Goal: Contribute content: Contribute content

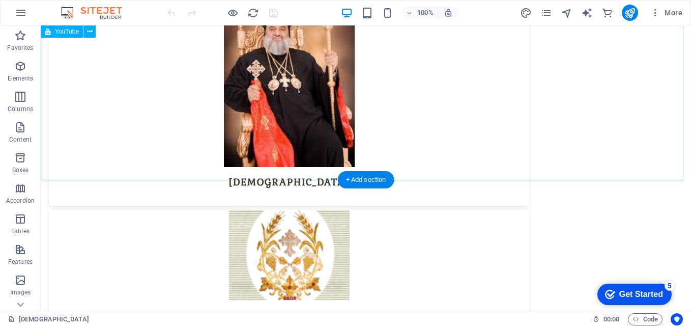
scroll to position [4478, 0]
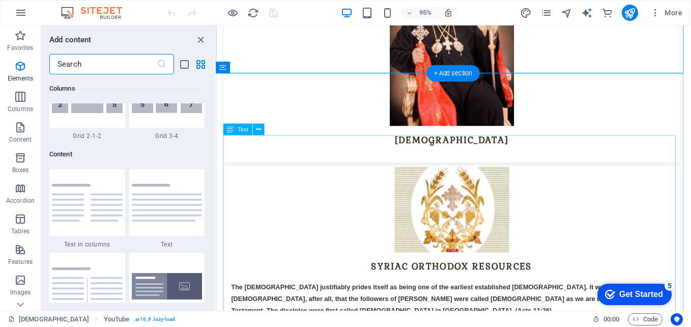
scroll to position [1780, 0]
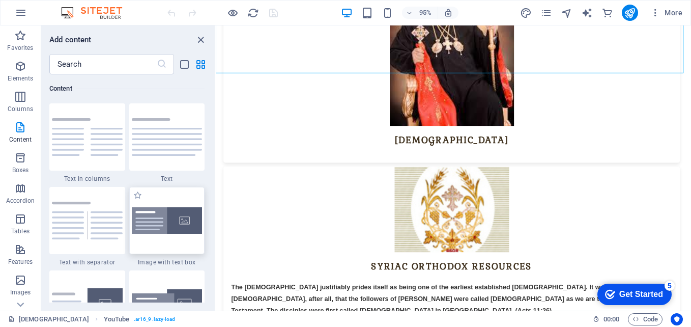
click at [160, 219] on img at bounding box center [167, 220] width 71 height 27
click at [216, 219] on div "Drag here to replace the existing content. Press “Ctrl” if you want to create a…" at bounding box center [453, 167] width 475 height 285
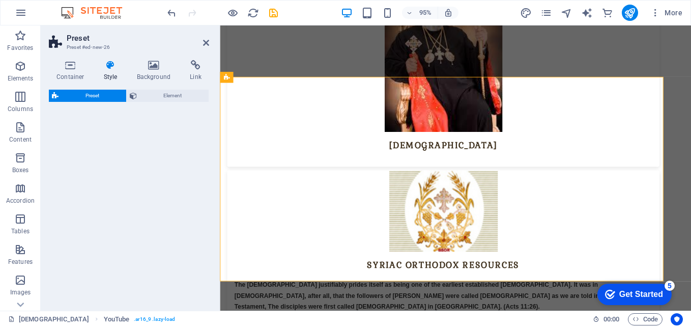
scroll to position [4485, 0]
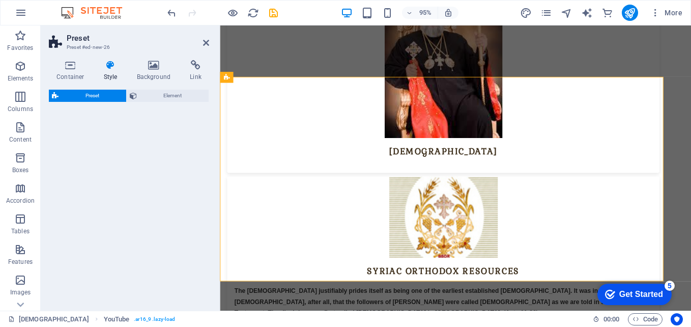
select select "rem"
select select "px"
select select "preset-text-with-image-v4-boxed"
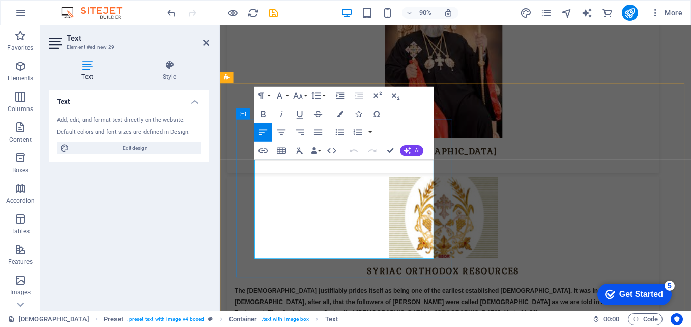
drag, startPoint x: 258, startPoint y: 180, endPoint x: 371, endPoint y: 277, distance: 149.3
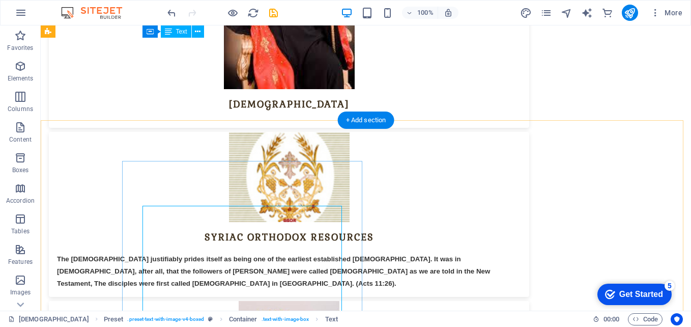
scroll to position [4499, 0]
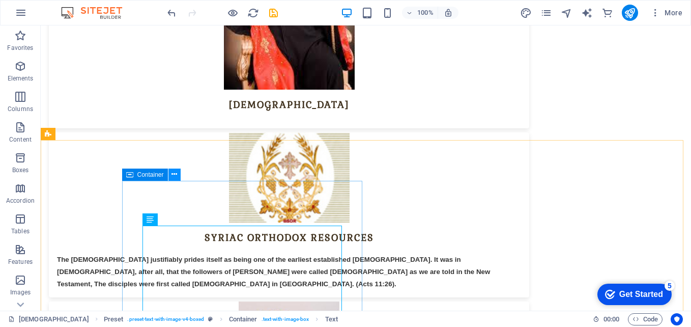
click at [174, 177] on icon at bounding box center [174, 174] width 6 height 11
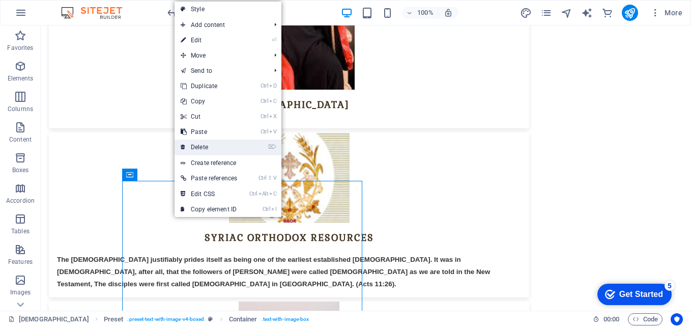
click at [202, 149] on link "⌦ Delete" at bounding box center [209, 146] width 69 height 15
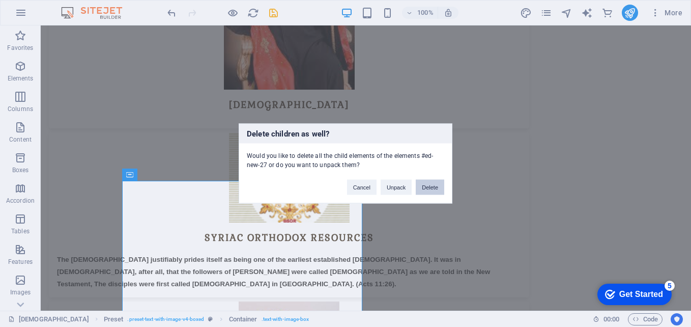
click at [422, 186] on button "Delete" at bounding box center [430, 187] width 28 height 15
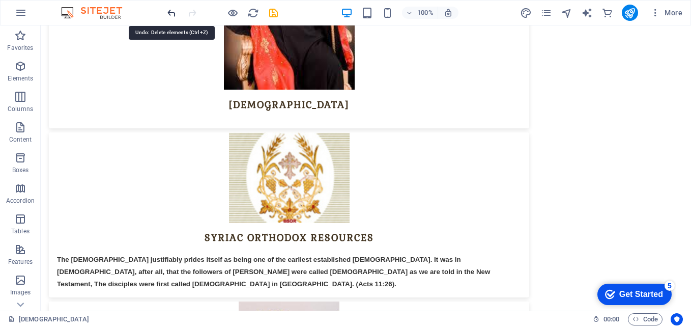
click at [171, 14] on icon "undo" at bounding box center [172, 13] width 12 height 12
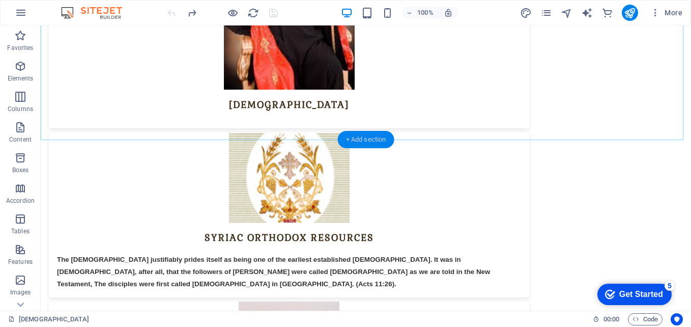
click at [370, 142] on div "+ Add section" at bounding box center [366, 139] width 56 height 17
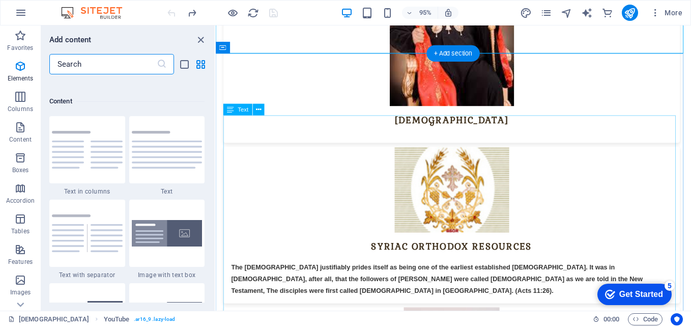
scroll to position [1780, 0]
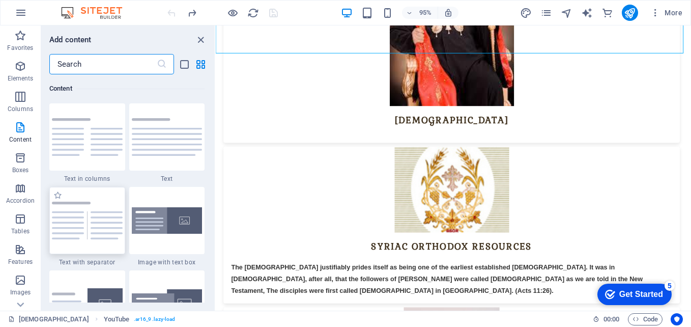
click at [103, 222] on img at bounding box center [87, 221] width 71 height 38
click at [216, 222] on div "Drag here to replace the existing content. Press “Ctrl” if you want to create a…" at bounding box center [453, 167] width 475 height 285
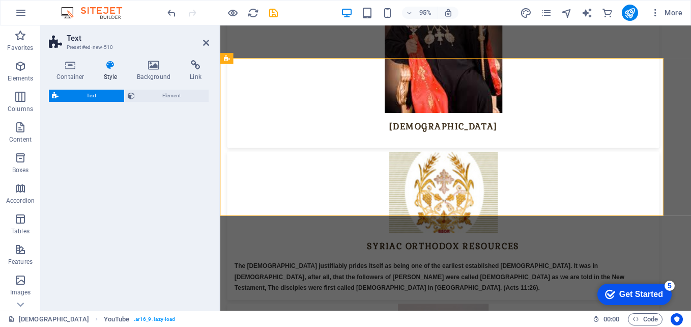
select select "rem"
select select "px"
select select "preset-text-v2-separator"
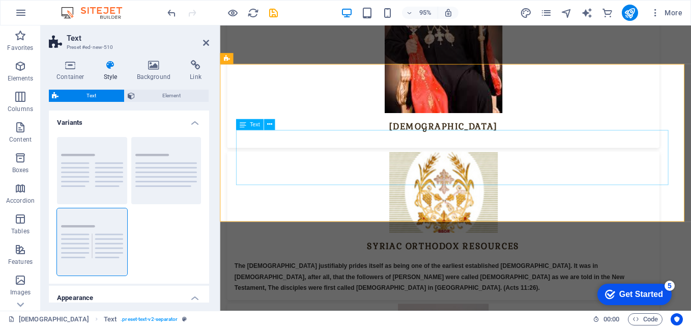
scroll to position [4506, 0]
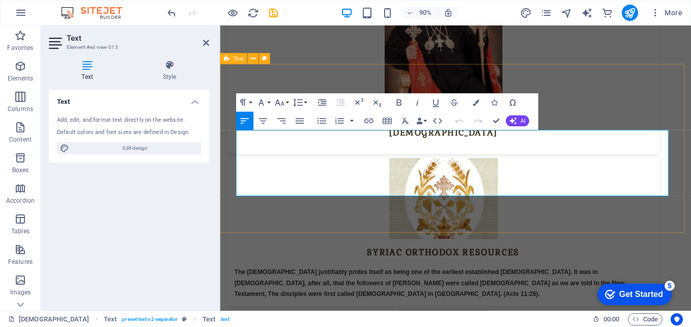
drag, startPoint x: 238, startPoint y: 149, endPoint x: 451, endPoint y: 220, distance: 224.8
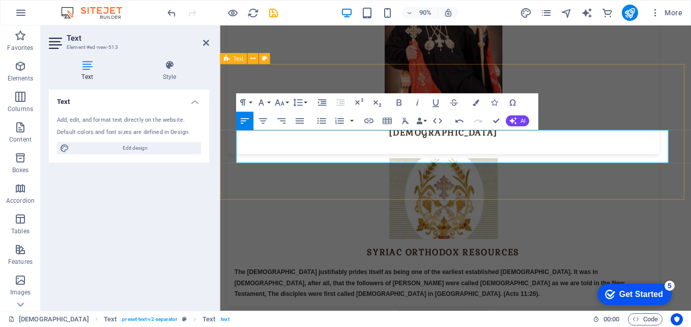
drag, startPoint x: 238, startPoint y: 148, endPoint x: 721, endPoint y: 169, distance: 483.8
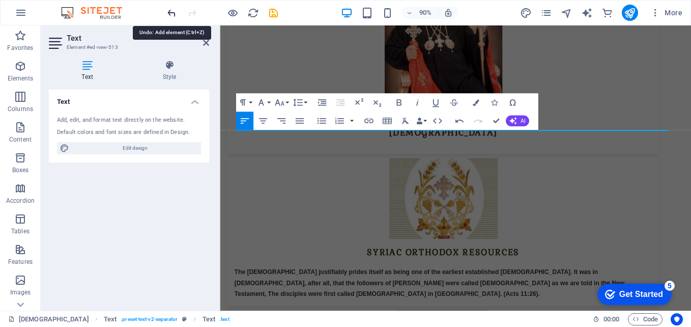
click at [171, 10] on icon "undo" at bounding box center [172, 13] width 12 height 12
click at [207, 42] on icon at bounding box center [206, 43] width 6 height 8
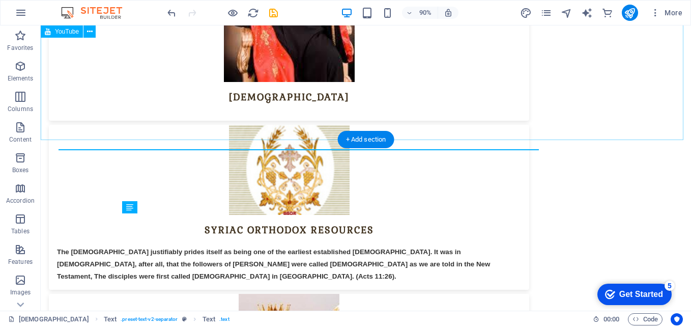
scroll to position [4499, 0]
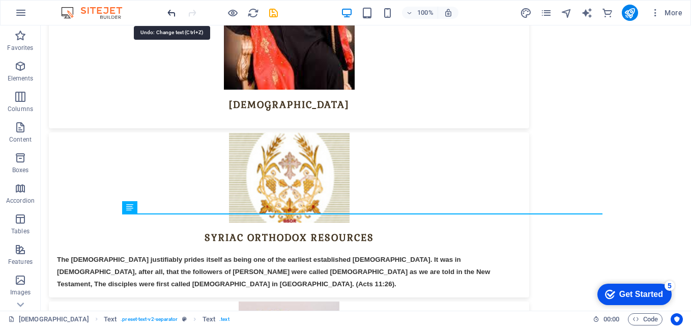
click at [170, 12] on icon "undo" at bounding box center [172, 13] width 12 height 12
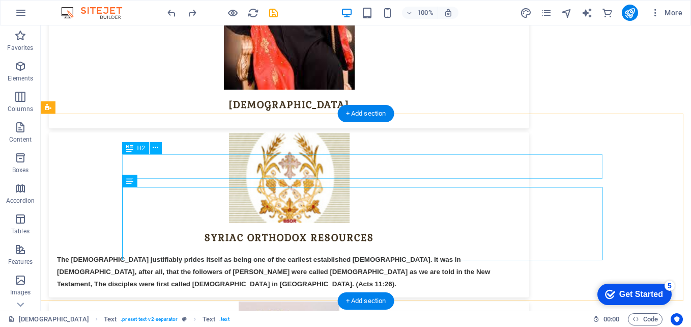
scroll to position [4600, 0]
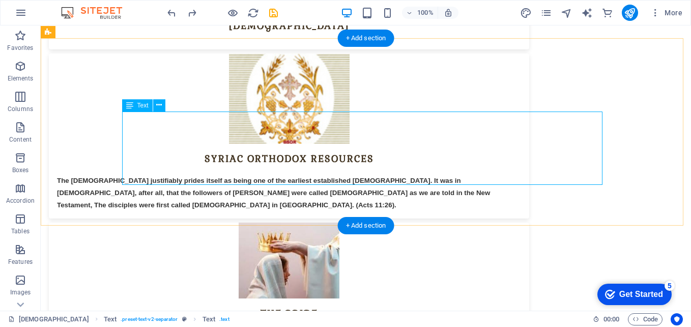
scroll to position [4608, 0]
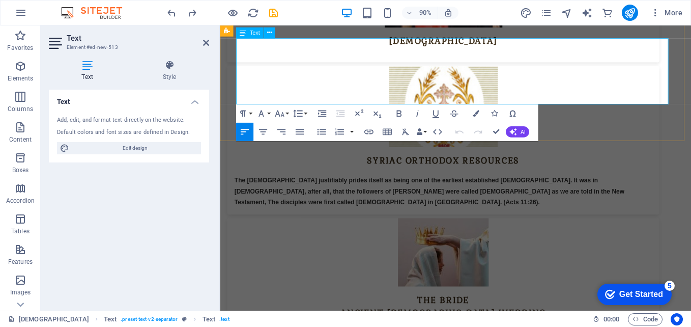
drag, startPoint x: 239, startPoint y: 45, endPoint x: 715, endPoint y: 95, distance: 479.4
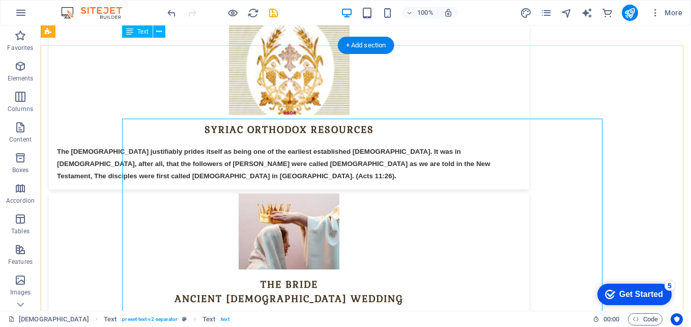
scroll to position [4570, 0]
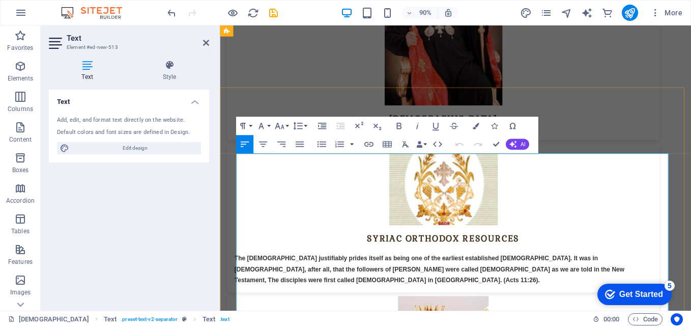
scroll to position [4476, 0]
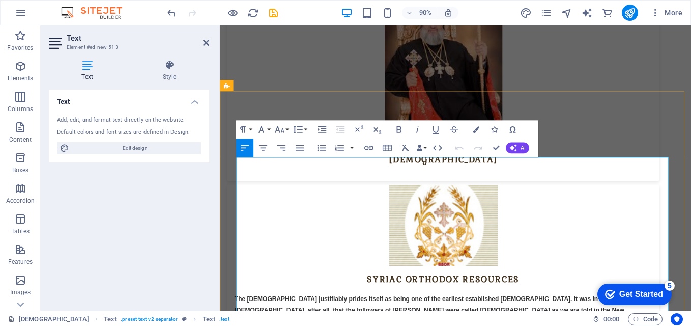
drag, startPoint x: 238, startPoint y: 190, endPoint x: 294, endPoint y: 190, distance: 56.0
click at [398, 129] on icon "button" at bounding box center [398, 129] width 11 height 11
click at [438, 129] on icon "button" at bounding box center [436, 130] width 7 height 8
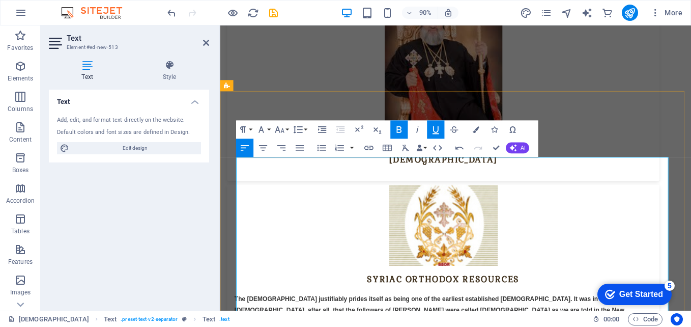
drag, startPoint x: 238, startPoint y: 178, endPoint x: 314, endPoint y: 181, distance: 76.4
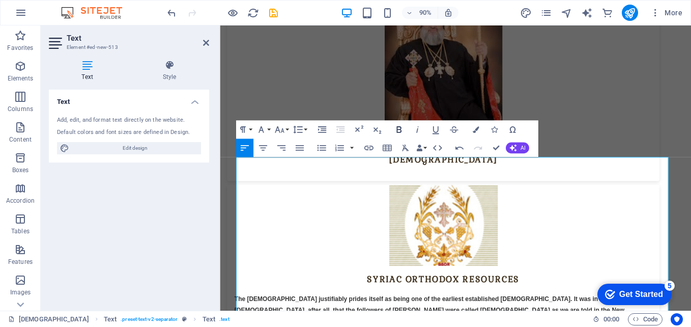
click at [401, 130] on icon "button" at bounding box center [398, 129] width 5 height 7
click at [437, 131] on icon "button" at bounding box center [436, 130] width 7 height 8
click at [459, 148] on icon "button" at bounding box center [459, 147] width 11 height 11
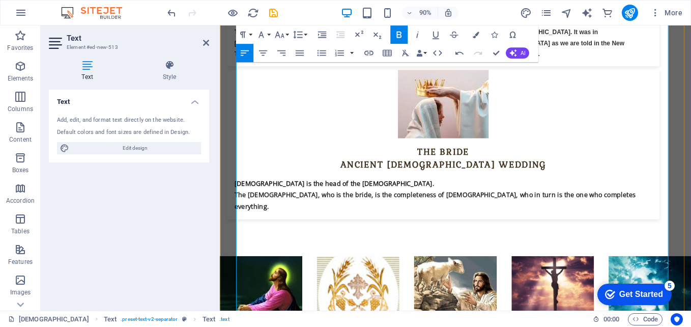
scroll to position [4782, 0]
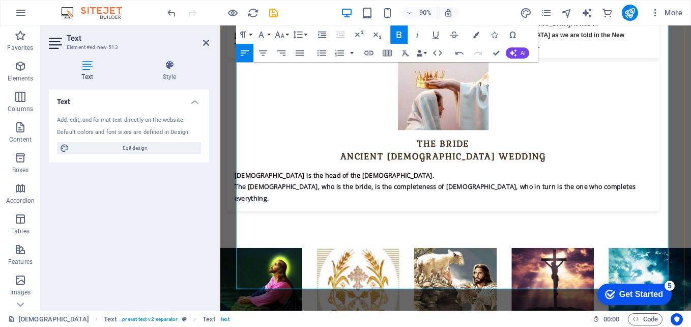
drag, startPoint x: 238, startPoint y: 213, endPoint x: 271, endPoint y: 213, distance: 33.1
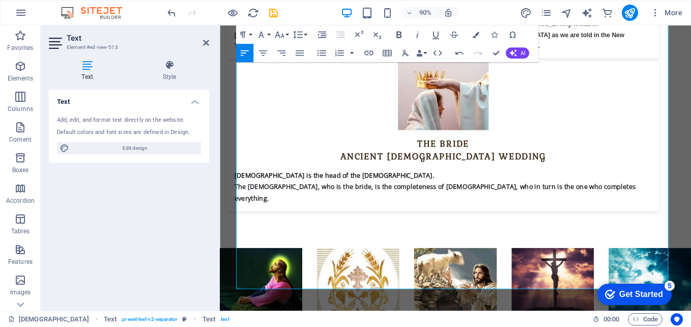
click at [399, 38] on icon "button" at bounding box center [398, 35] width 5 height 7
drag, startPoint x: 285, startPoint y: 251, endPoint x: 429, endPoint y: 249, distance: 143.5
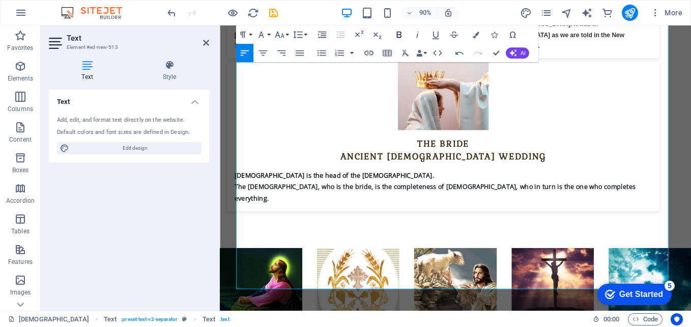
click at [396, 37] on icon "button" at bounding box center [398, 34] width 11 height 11
drag, startPoint x: 238, startPoint y: 215, endPoint x: 285, endPoint y: 215, distance: 47.3
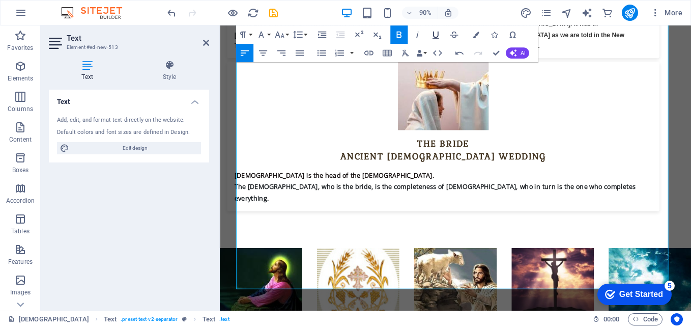
click at [432, 38] on icon "button" at bounding box center [435, 34] width 11 height 11
drag, startPoint x: 237, startPoint y: 252, endPoint x: 283, endPoint y: 248, distance: 46.5
click at [437, 33] on icon "button" at bounding box center [435, 34] width 11 height 11
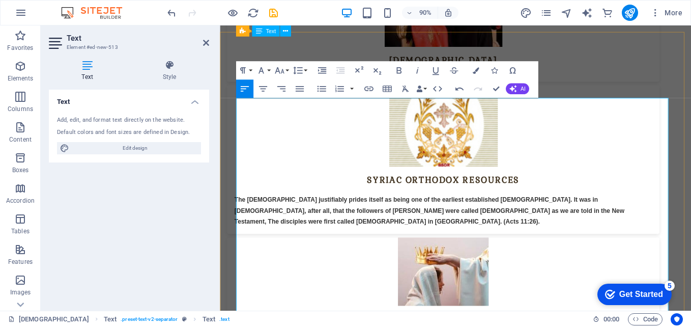
scroll to position [4527, 0]
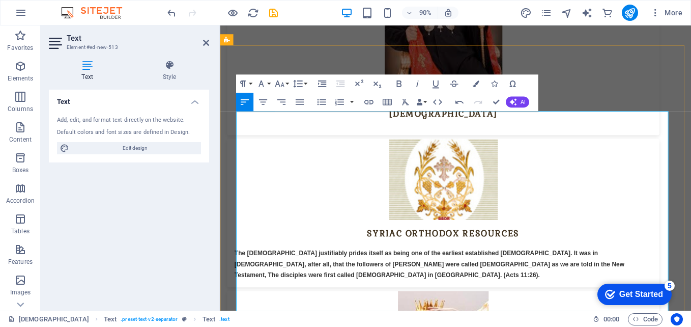
drag, startPoint x: 494, startPoint y: 128, endPoint x: 574, endPoint y: 130, distance: 80.4
click at [398, 85] on icon "button" at bounding box center [398, 83] width 11 height 11
click at [434, 88] on icon "button" at bounding box center [436, 84] width 7 height 8
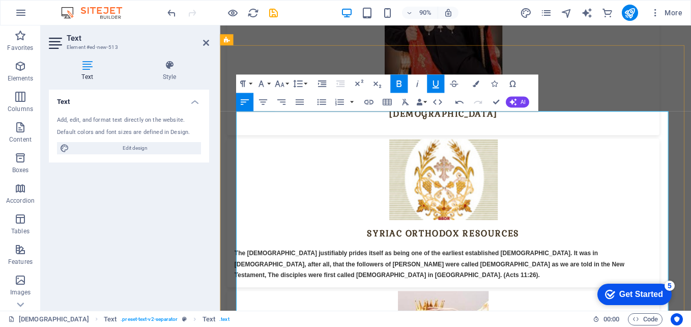
drag, startPoint x: 494, startPoint y: 175, endPoint x: 572, endPoint y: 174, distance: 77.9
click at [395, 84] on icon "button" at bounding box center [398, 83] width 11 height 11
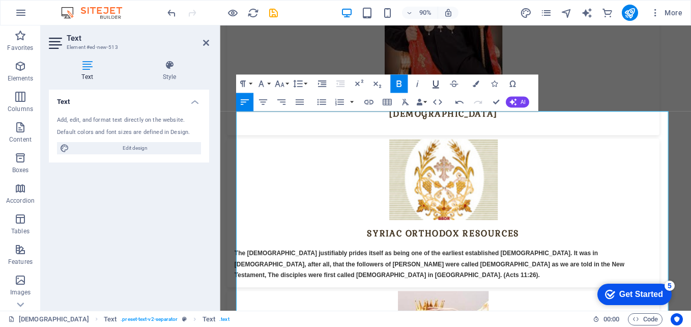
click at [430, 83] on icon "button" at bounding box center [435, 83] width 11 height 11
drag, startPoint x: 495, startPoint y: 259, endPoint x: 612, endPoint y: 263, distance: 117.1
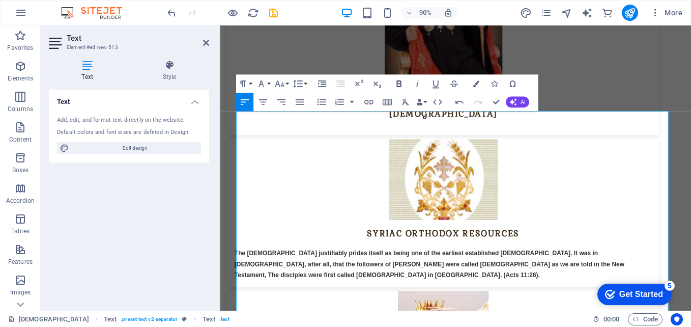
click at [400, 82] on icon "button" at bounding box center [398, 83] width 5 height 7
click at [437, 86] on icon "button" at bounding box center [436, 84] width 7 height 8
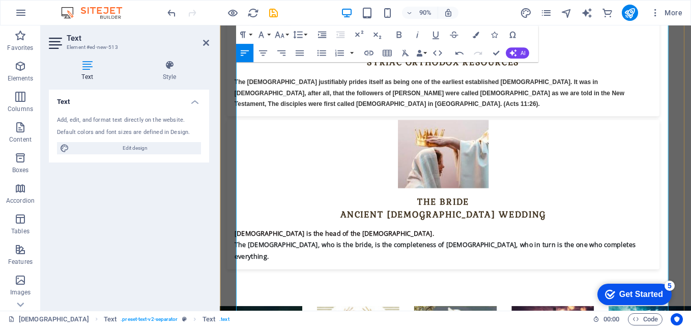
scroll to position [4731, 0]
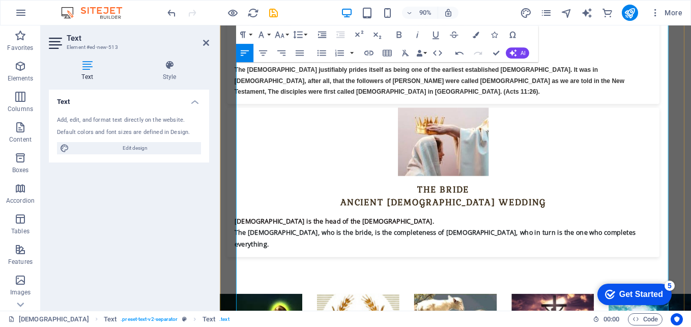
drag, startPoint x: 496, startPoint y: 203, endPoint x: 559, endPoint y: 202, distance: 63.6
click at [399, 34] on icon "button" at bounding box center [398, 34] width 11 height 11
click at [431, 34] on icon "button" at bounding box center [435, 34] width 11 height 11
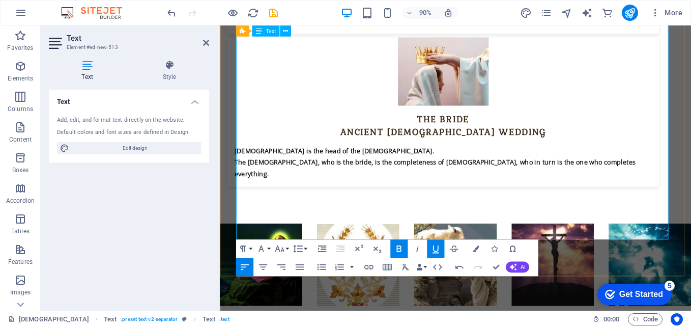
scroll to position [4782, 0]
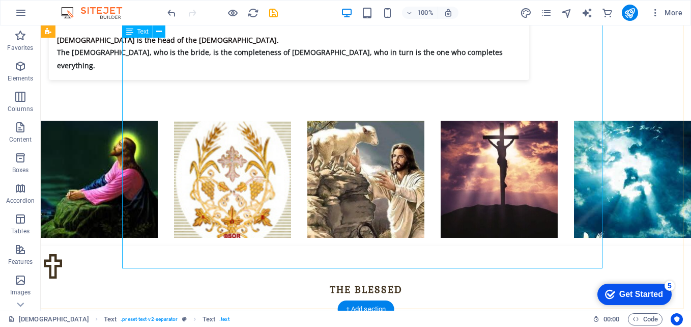
scroll to position [4897, 0]
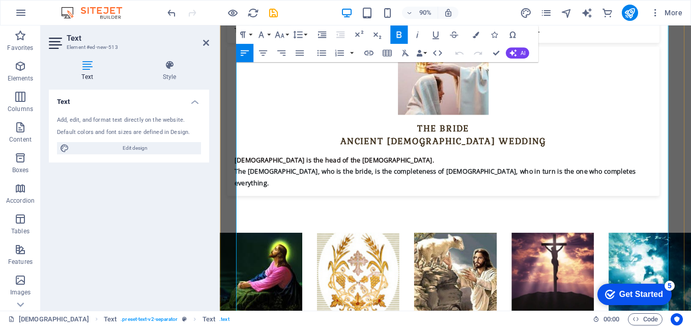
scroll to position [4871, 0]
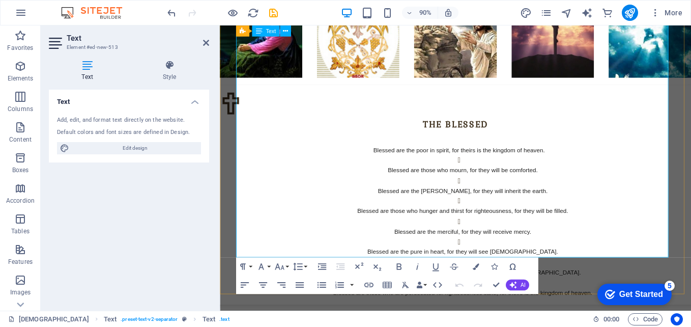
scroll to position [4817, 0]
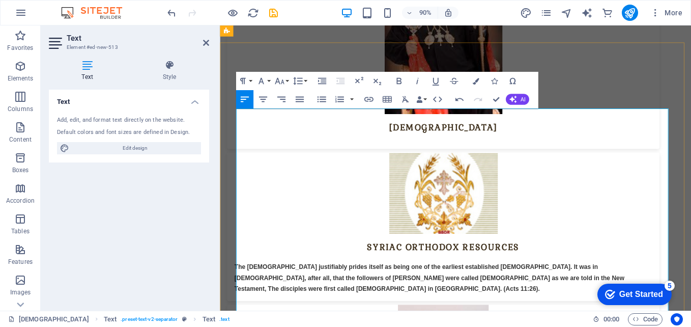
scroll to position [4511, 0]
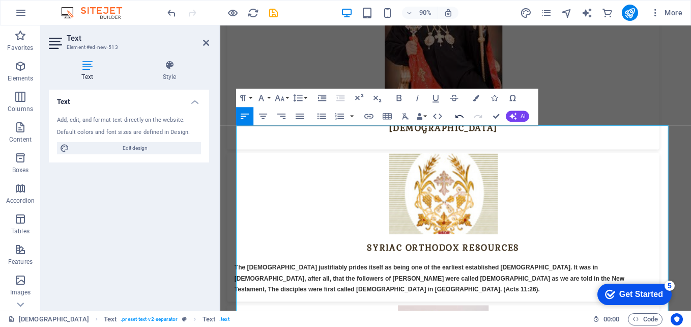
click at [458, 115] on icon "button" at bounding box center [459, 115] width 11 height 11
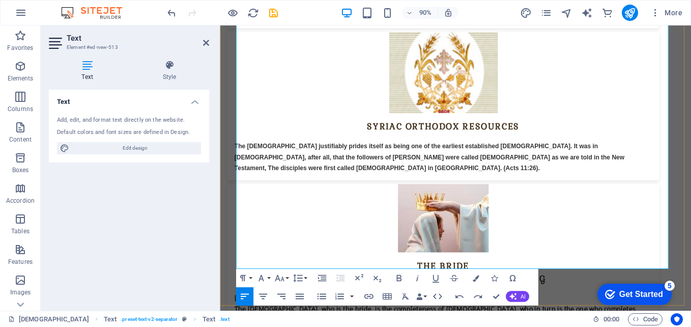
scroll to position [4817, 0]
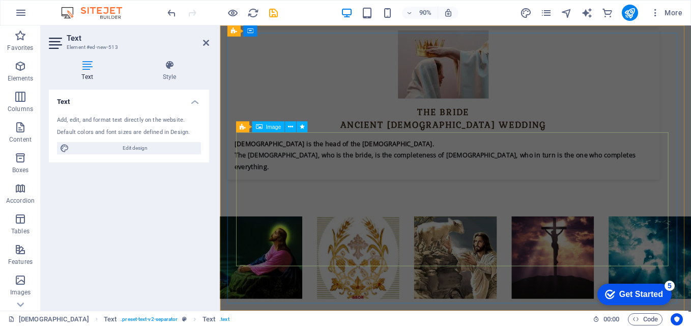
scroll to position [0, 0]
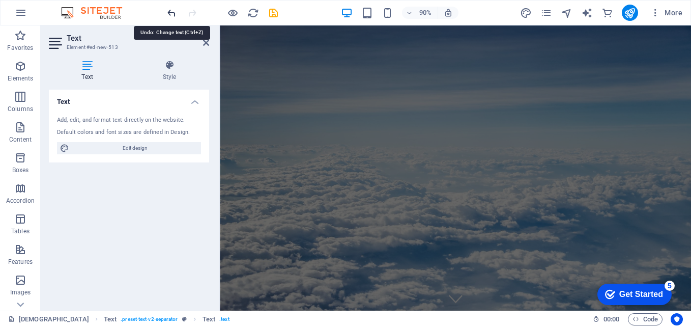
click at [172, 16] on icon "undo" at bounding box center [172, 13] width 12 height 12
click at [172, 12] on icon "undo" at bounding box center [172, 13] width 12 height 12
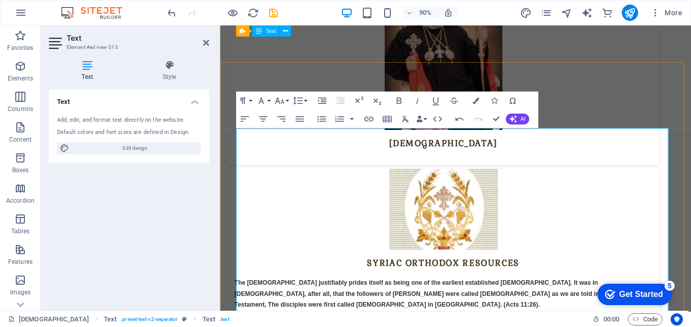
scroll to position [4478, 0]
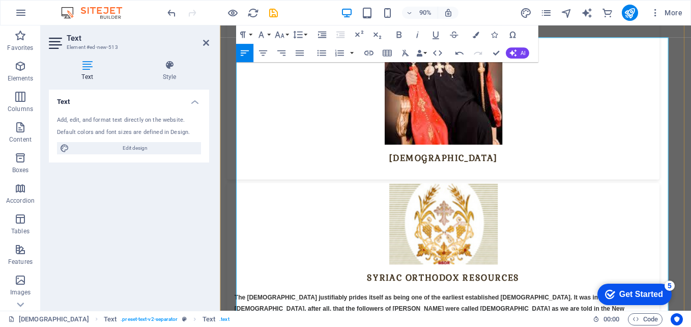
scroll to position [4783, 0]
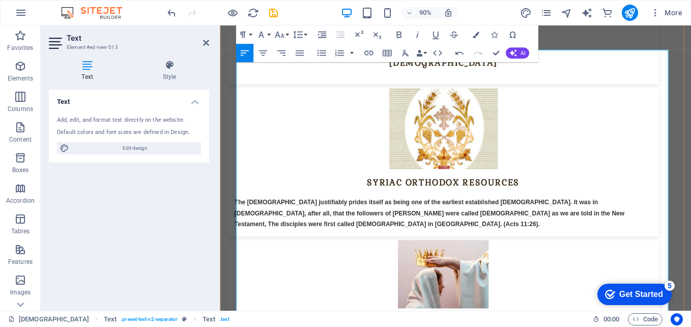
scroll to position [4580, 0]
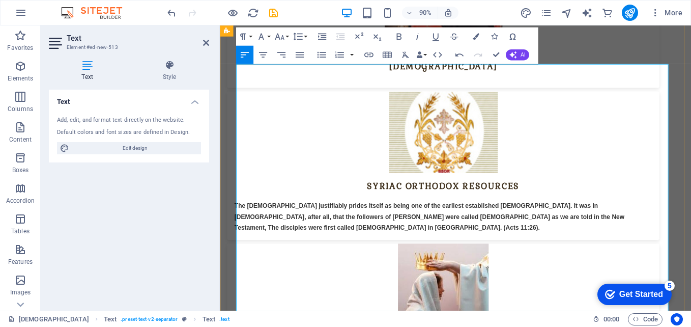
drag, startPoint x: 494, startPoint y: 75, endPoint x: 567, endPoint y: 73, distance: 72.8
copy p "[DOMAIN_NAME]"
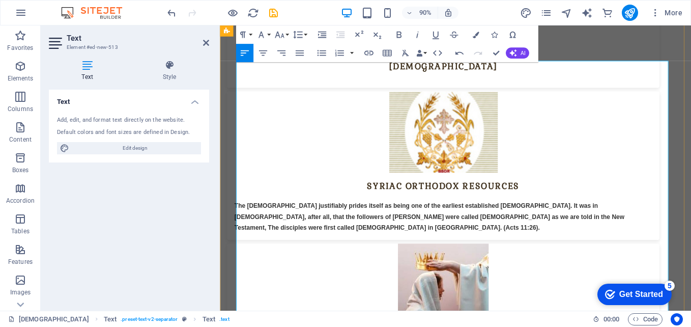
scroll to position [4783, 0]
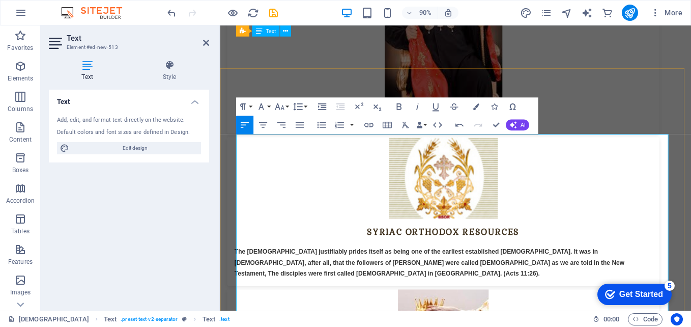
scroll to position [4478, 0]
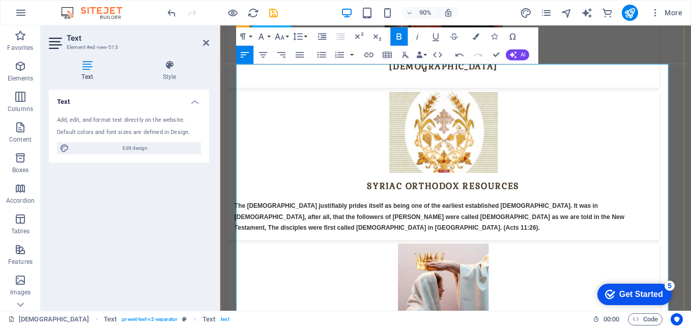
scroll to position [4529, 0]
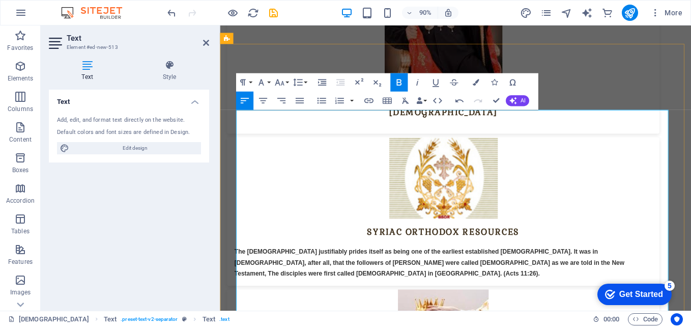
drag, startPoint x: 379, startPoint y: 126, endPoint x: 450, endPoint y: 125, distance: 71.2
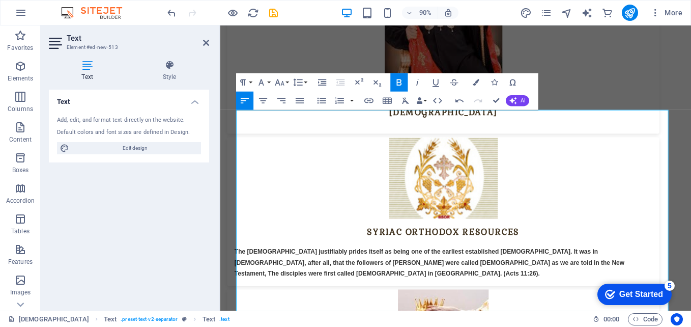
click at [400, 82] on icon "button" at bounding box center [398, 82] width 5 height 7
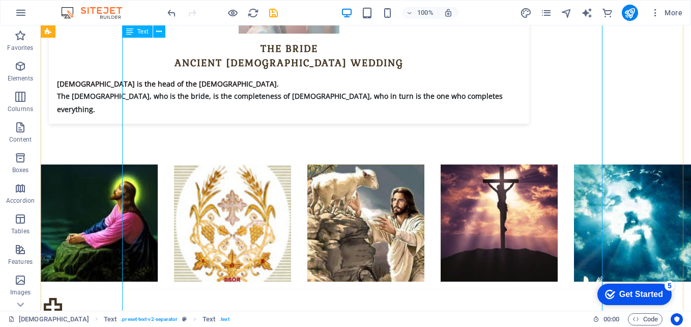
scroll to position [4898, 0]
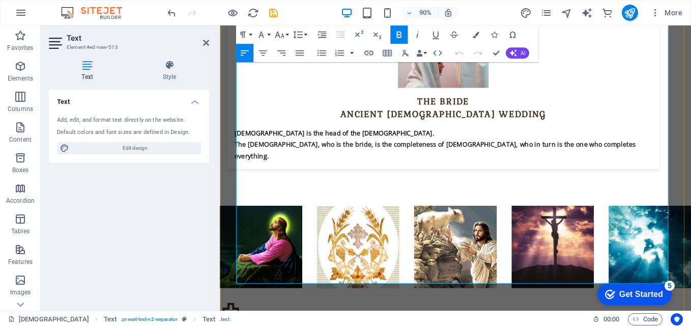
scroll to position [4871, 0]
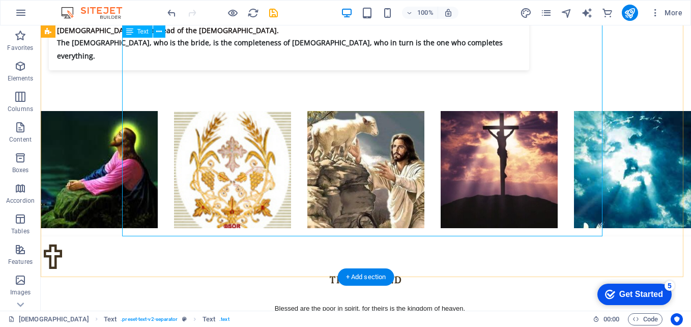
scroll to position [4935, 0]
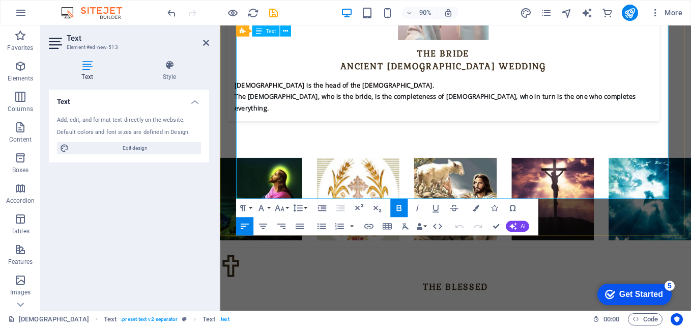
scroll to position [4922, 0]
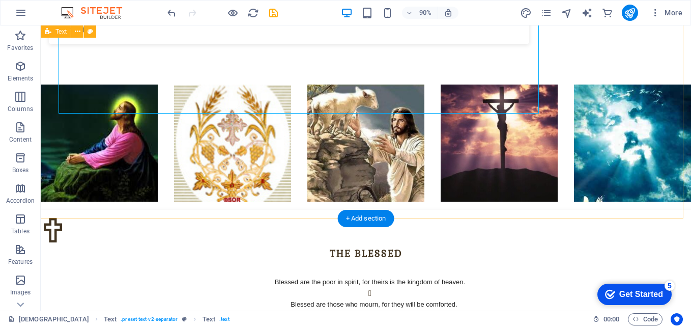
scroll to position [4986, 0]
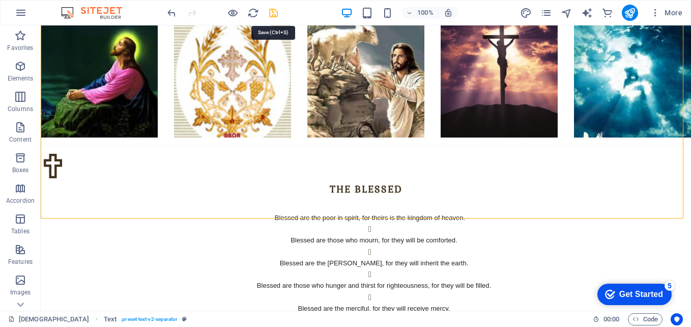
click at [274, 287] on icon "save" at bounding box center [333, 298] width 634 height 23
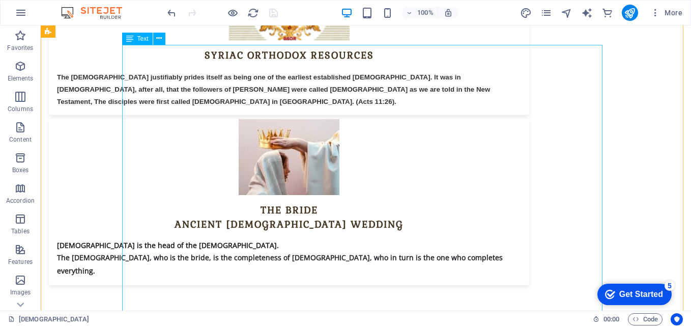
scroll to position [4579, 0]
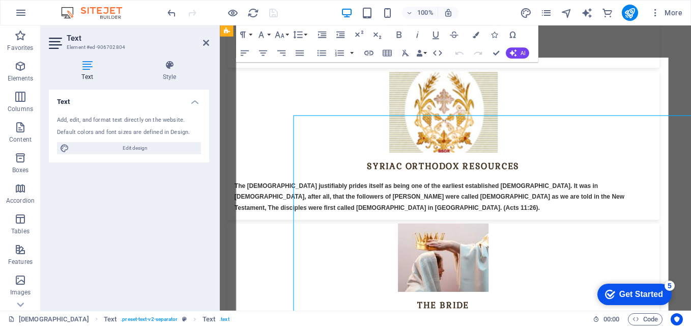
click at [128, 139] on div "Add, edit, and format text directly on the website. Default colors and font siz…" at bounding box center [129, 135] width 160 height 54
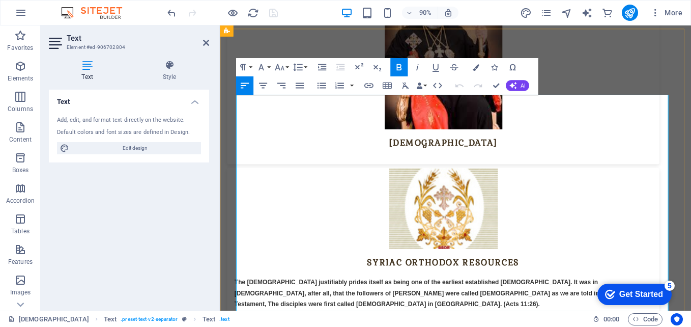
scroll to position [4485, 0]
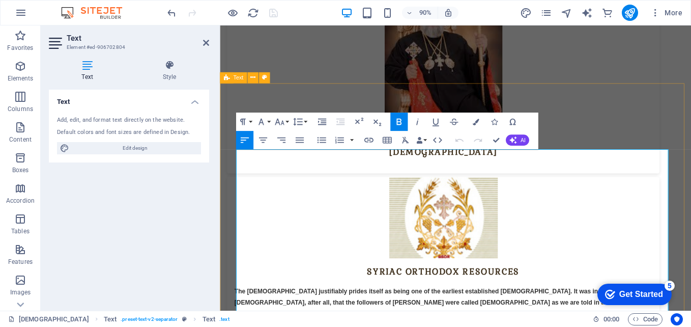
drag, startPoint x: 238, startPoint y: 170, endPoint x: 320, endPoint y: 167, distance: 82.0
copy strong "Miracles of [DEMOGRAPHIC_DATA]"
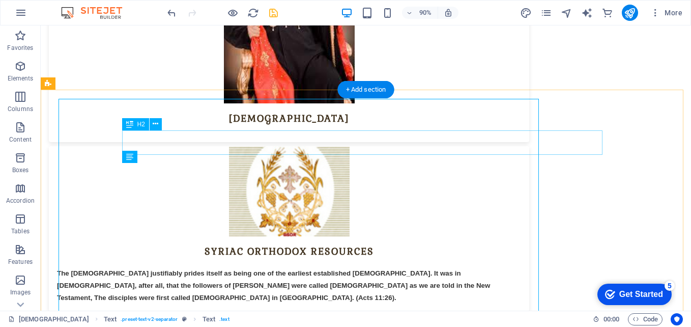
scroll to position [4549, 0]
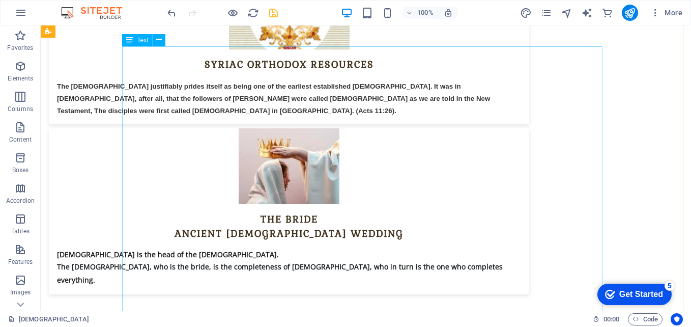
scroll to position [4621, 0]
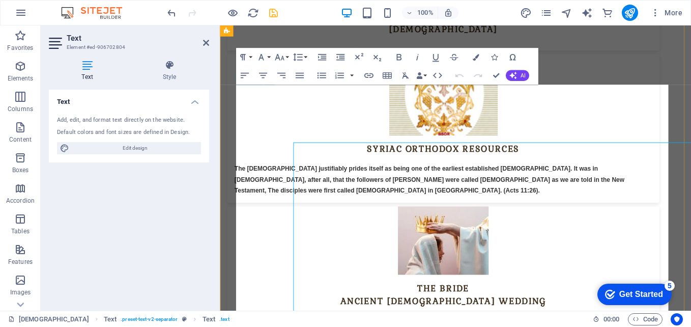
scroll to position [4557, 0]
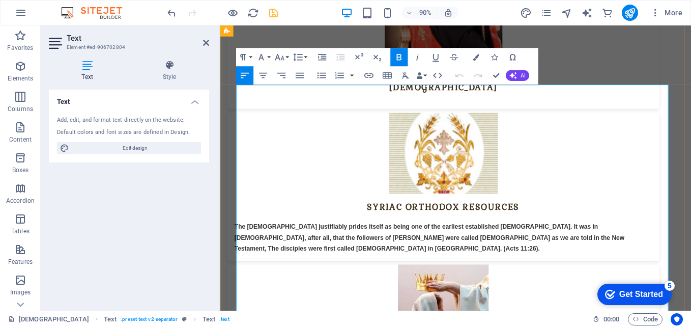
click at [459, 75] on icon "button" at bounding box center [459, 75] width 8 height 3
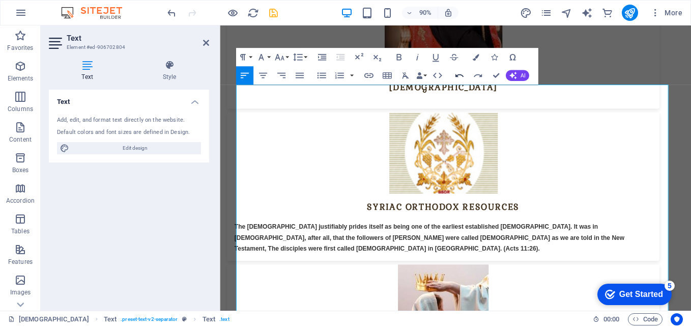
click at [459, 75] on icon "button" at bounding box center [459, 75] width 8 height 3
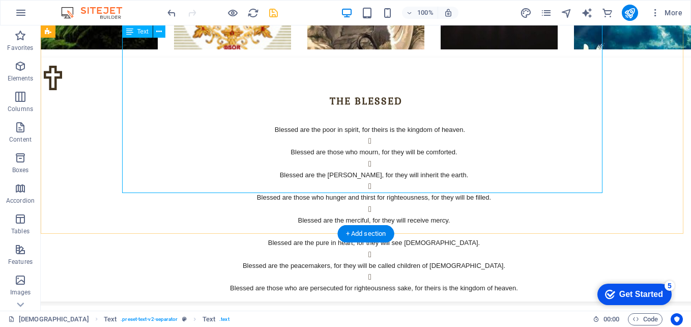
scroll to position [5079, 0]
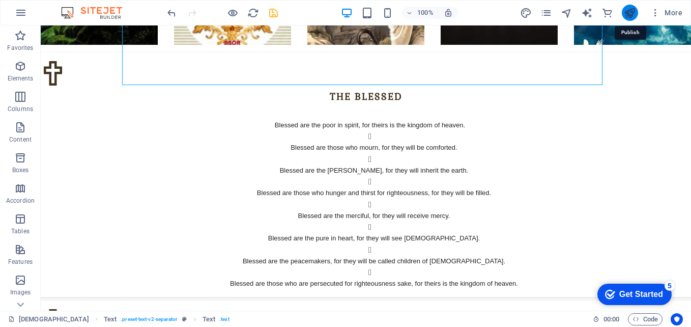
click at [630, 18] on icon "publish" at bounding box center [630, 13] width 12 height 12
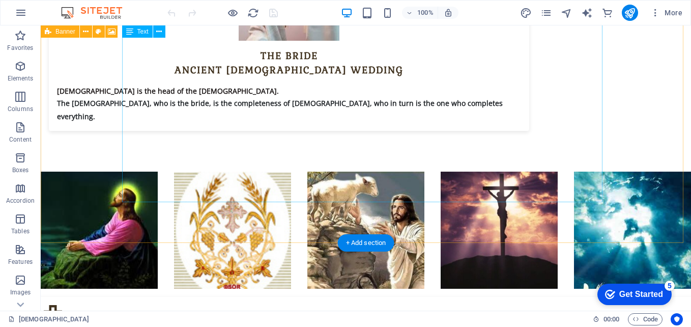
scroll to position [4962, 0]
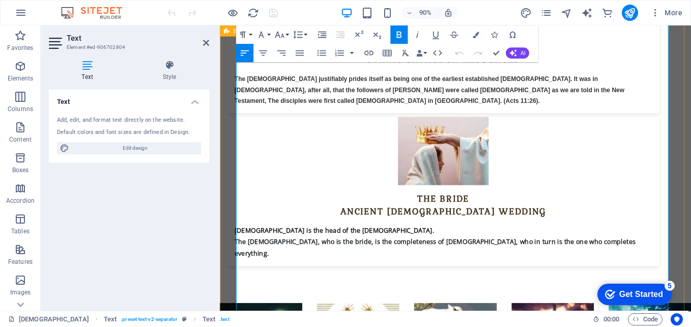
scroll to position [4769, 0]
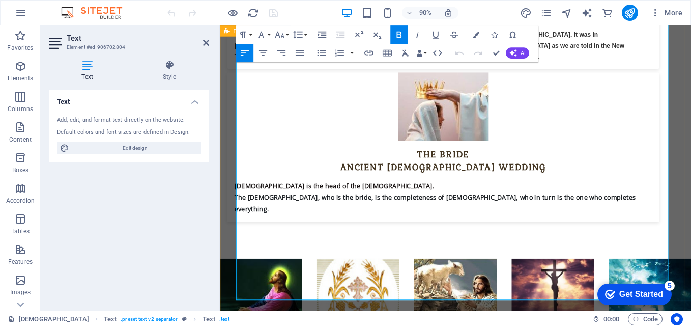
drag, startPoint x: 387, startPoint y: 324, endPoint x: 457, endPoint y: 325, distance: 70.2
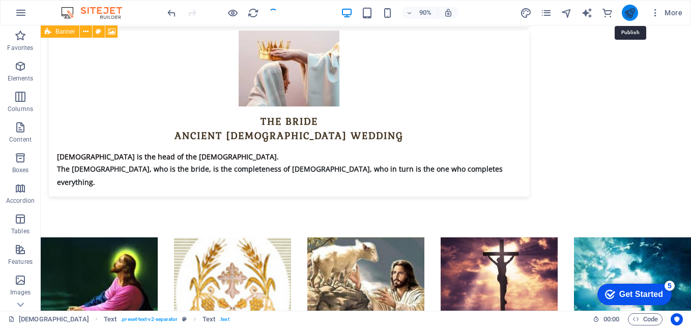
scroll to position [4833, 0]
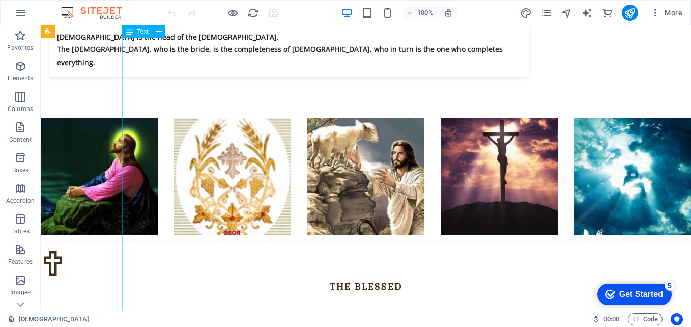
scroll to position [4911, 0]
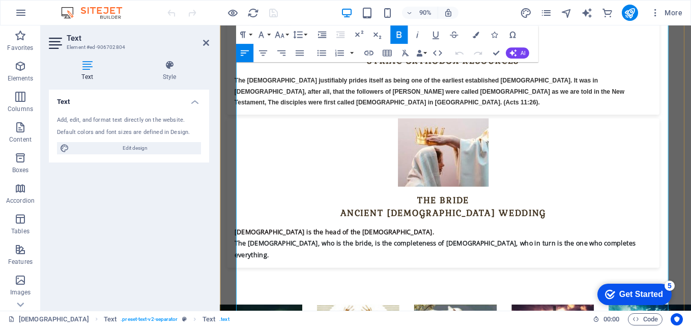
scroll to position [4871, 0]
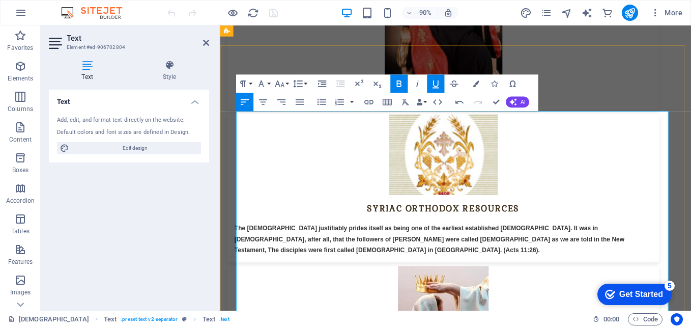
scroll to position [4464, 0]
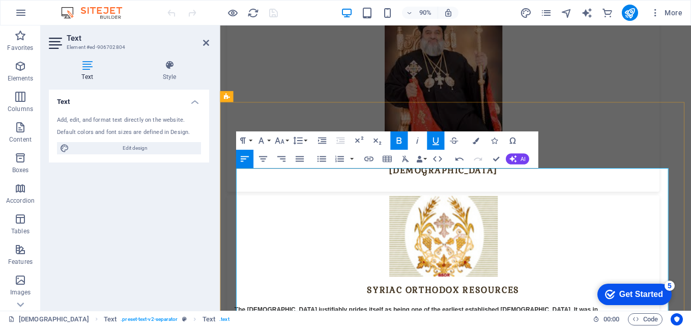
click at [459, 161] on icon "button" at bounding box center [459, 158] width 11 height 11
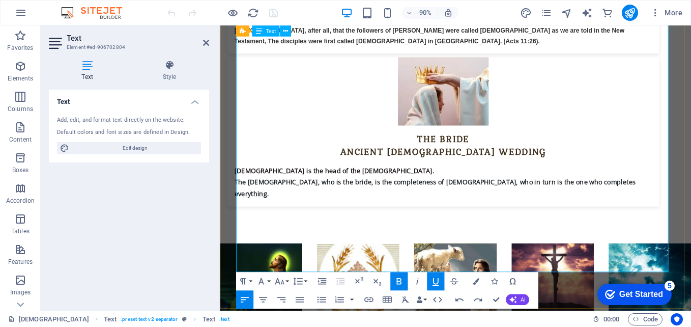
scroll to position [4820, 0]
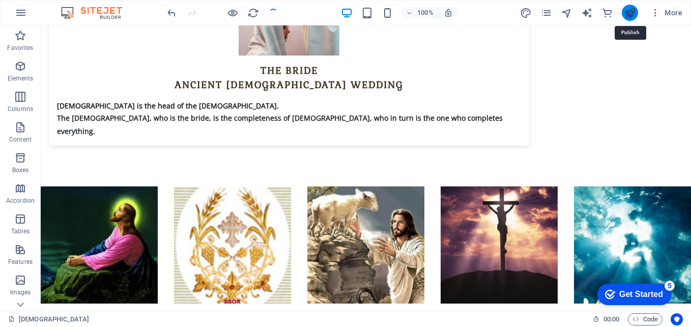
scroll to position [4884, 0]
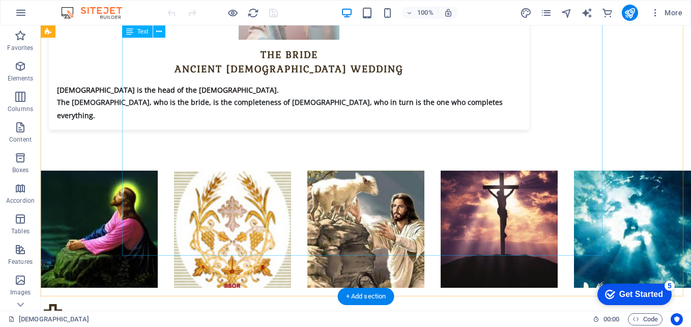
scroll to position [4962, 0]
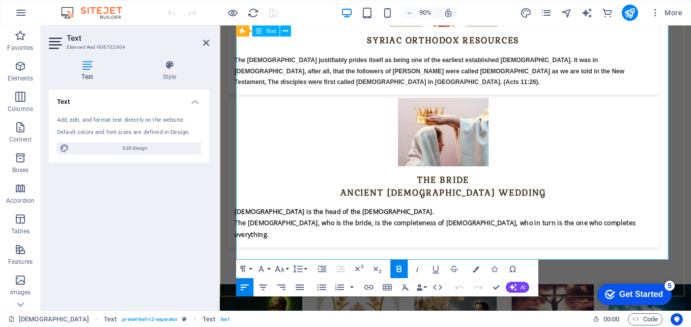
scroll to position [4871, 0]
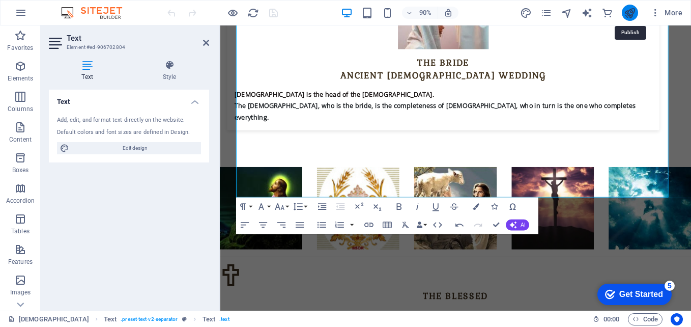
click at [0, 0] on icon "publish" at bounding box center [0, 0] width 0 height 0
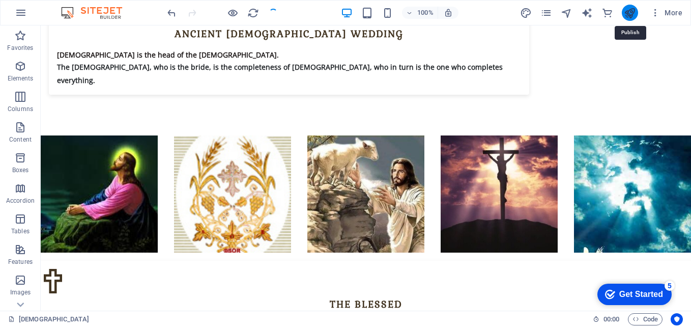
scroll to position [4935, 0]
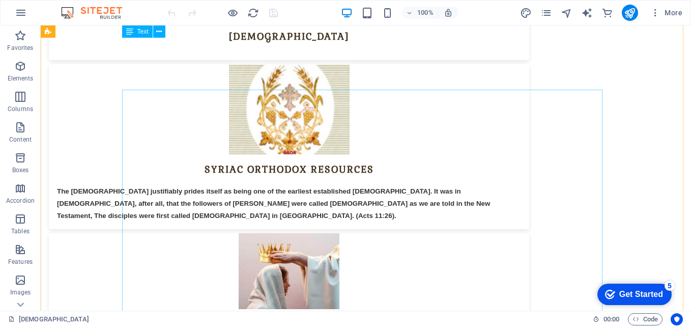
scroll to position [4555, 0]
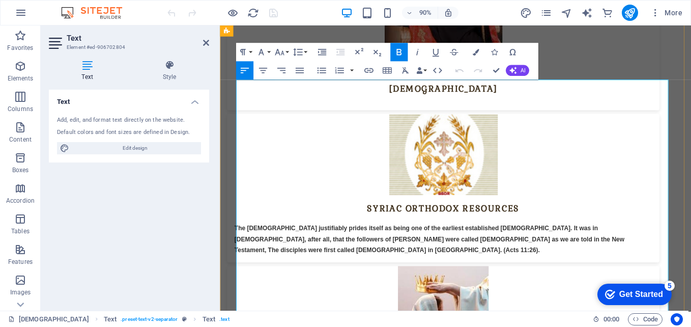
scroll to position [4562, 0]
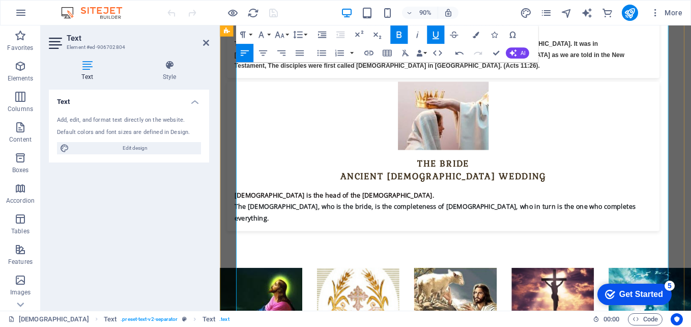
scroll to position [4766, 0]
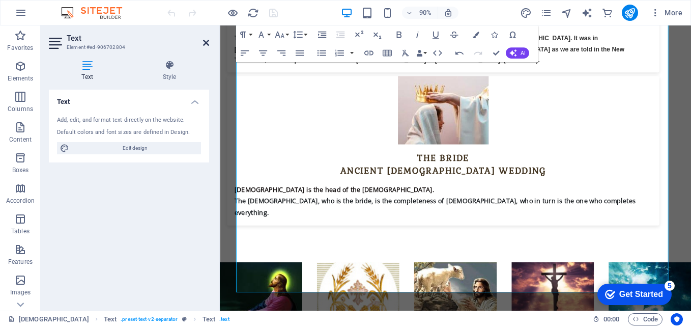
click at [206, 41] on icon at bounding box center [206, 43] width 6 height 8
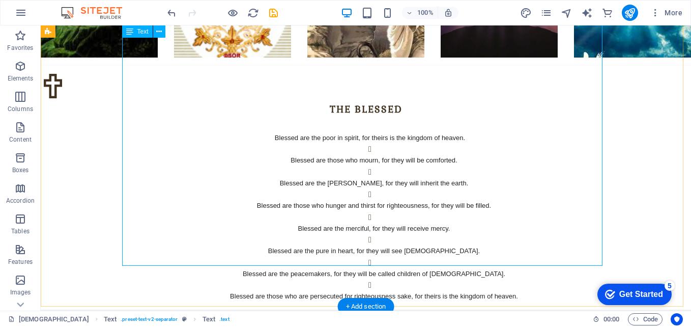
scroll to position [5084, 0]
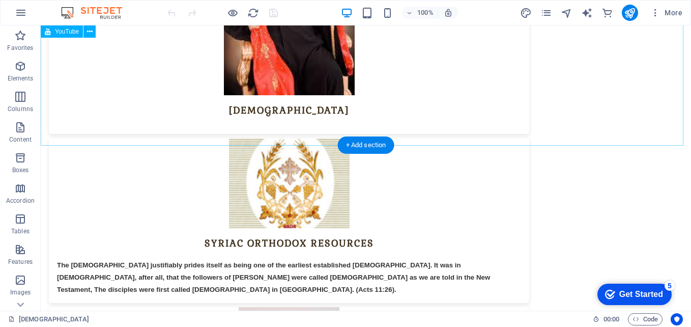
scroll to position [4646, 0]
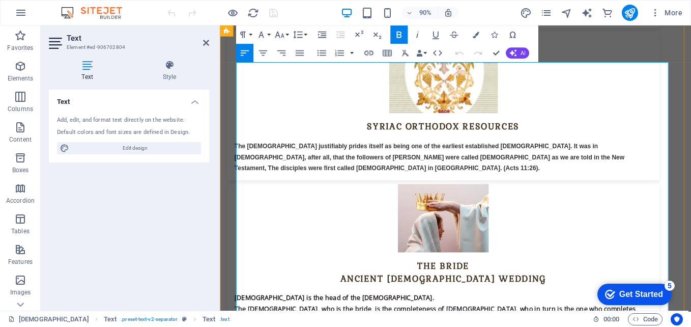
scroll to position [4582, 0]
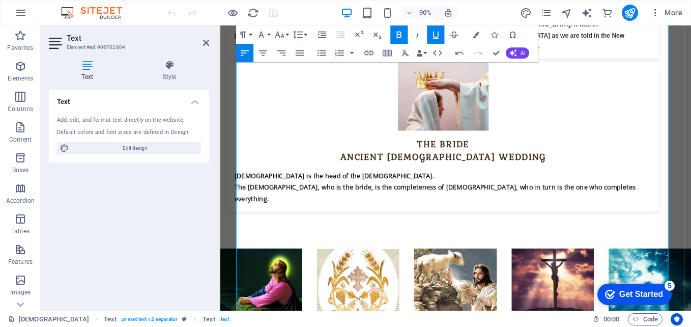
scroll to position [4785, 0]
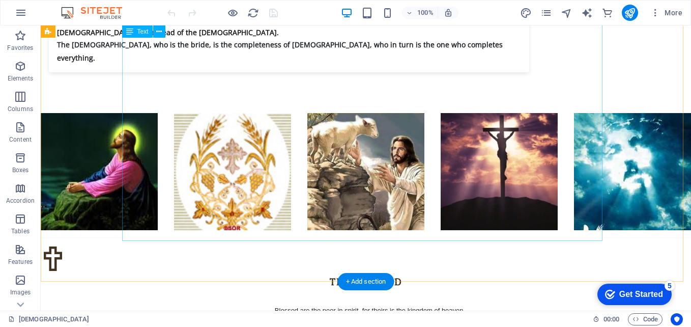
scroll to position [4911, 0]
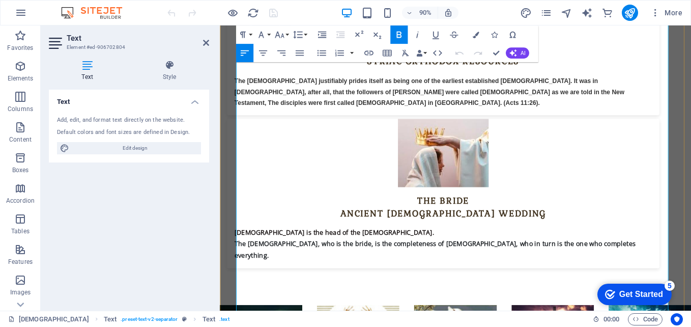
scroll to position [4718, 0]
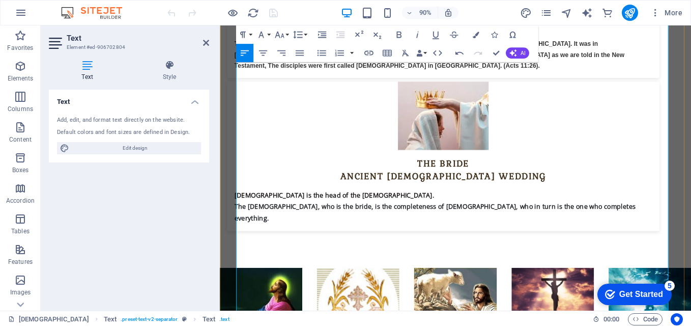
scroll to position [4871, 0]
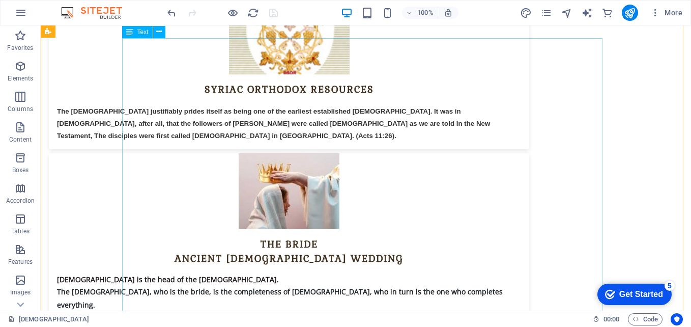
scroll to position [4630, 0]
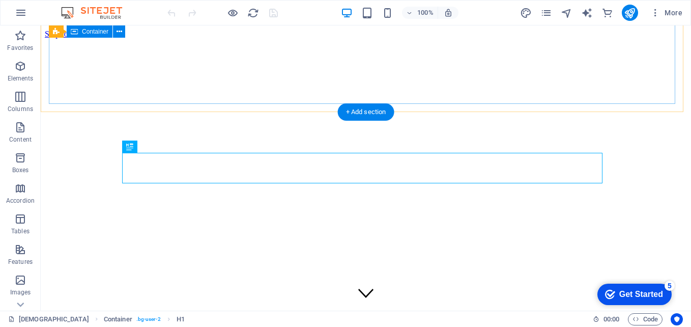
scroll to position [229, 0]
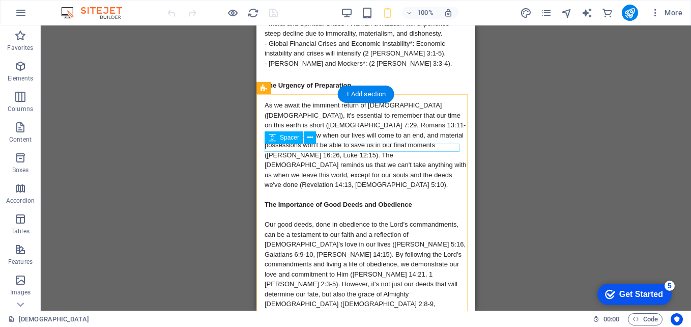
scroll to position [6488, 0]
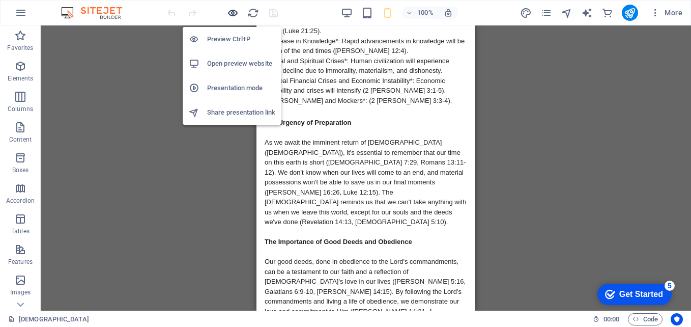
click at [0, 0] on icon "button" at bounding box center [0, 0] width 0 height 0
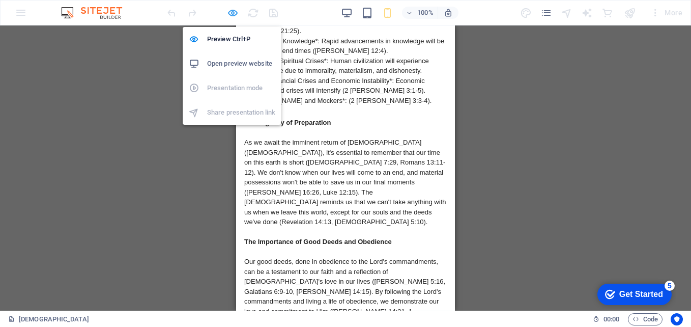
click at [0, 0] on icon "button" at bounding box center [0, 0] width 0 height 0
